Goal: Transaction & Acquisition: Obtain resource

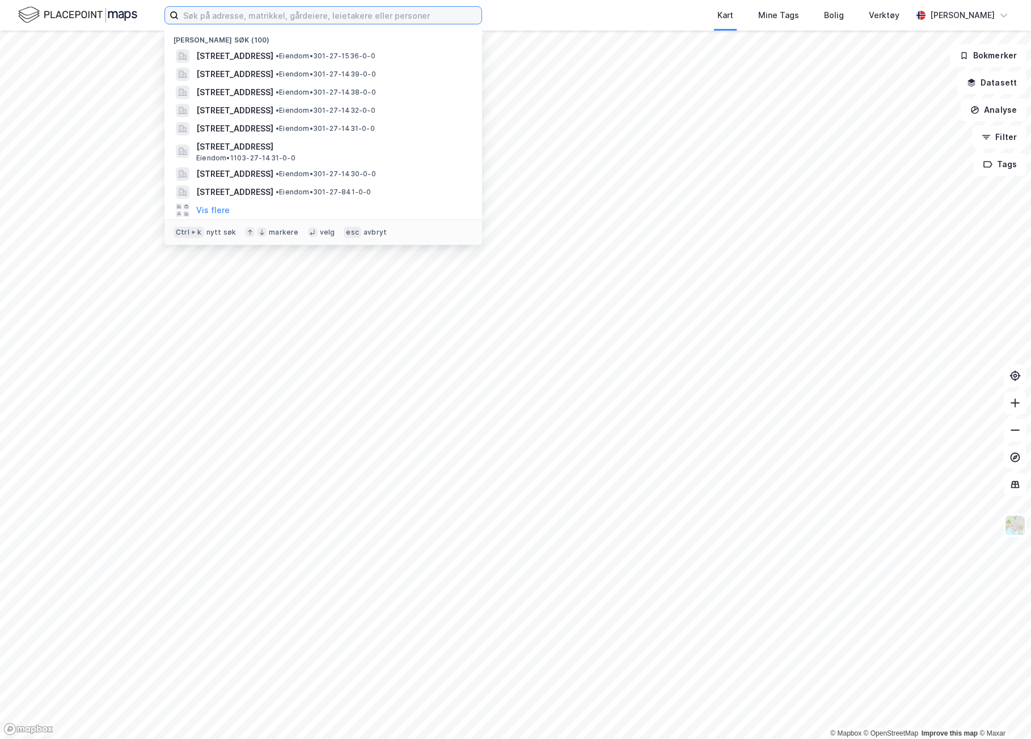
click at [301, 12] on input at bounding box center [330, 15] width 303 height 17
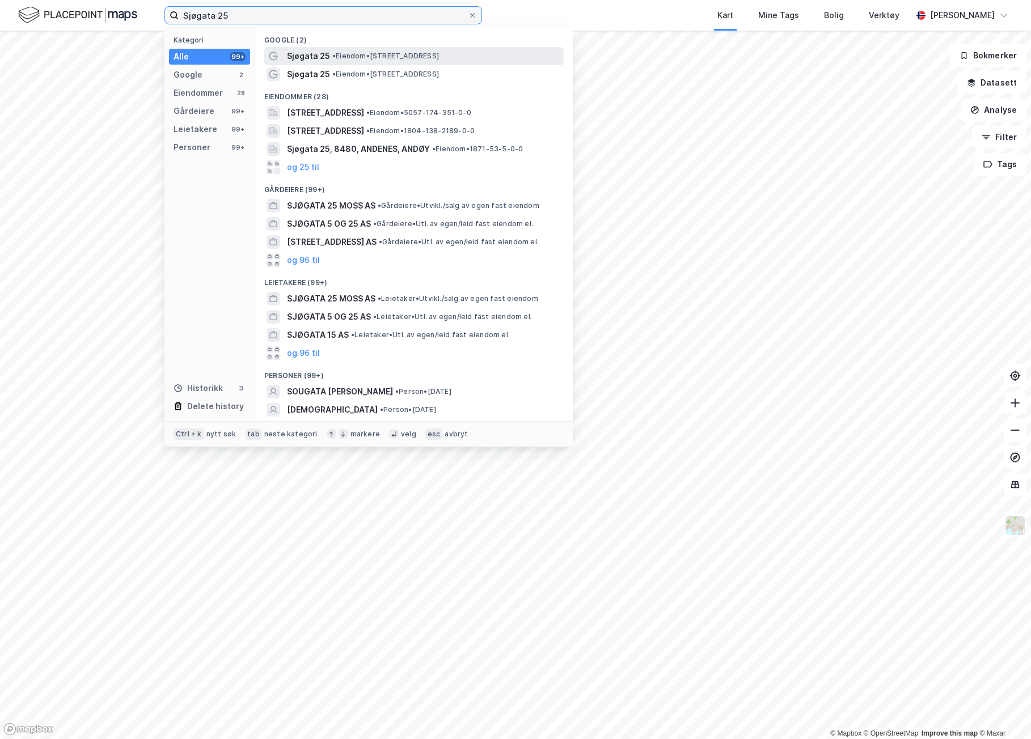
type input "Sjøgata 25"
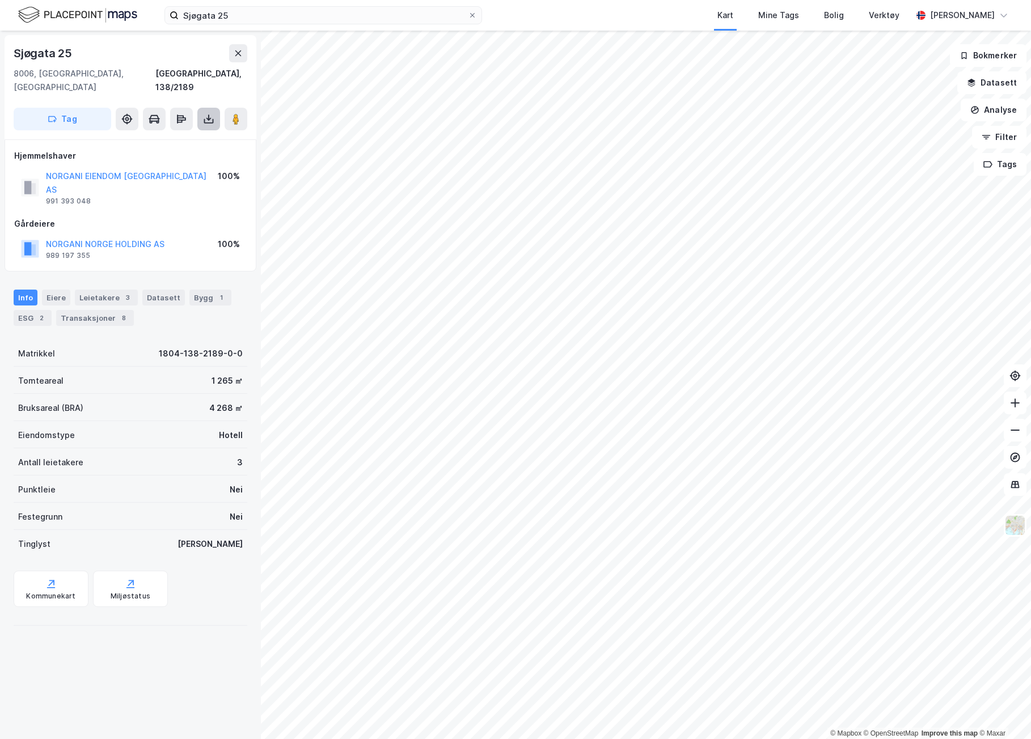
click at [209, 118] on icon at bounding box center [208, 119] width 5 height 3
click at [196, 133] on div "Last ned grunnbok" at bounding box center [159, 142] width 121 height 18
